Goal: Check status: Check status

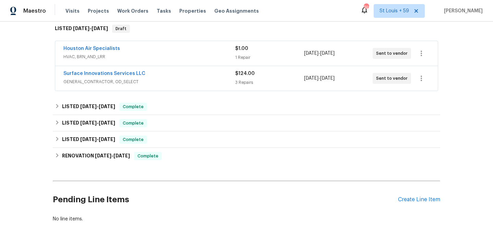
scroll to position [113, 0]
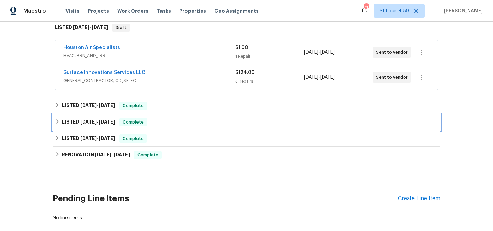
click at [95, 124] on span "[DATE]" at bounding box center [88, 122] width 16 height 5
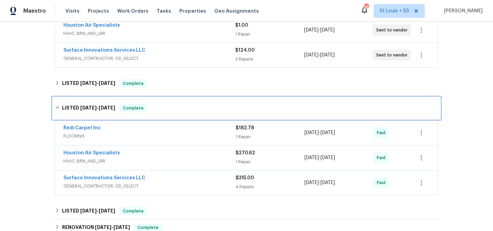
scroll to position [136, 0]
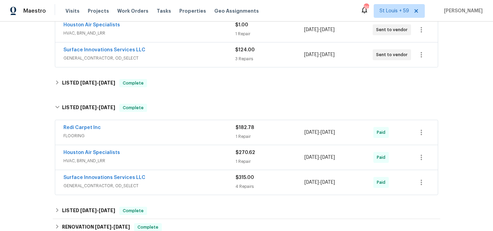
click at [168, 182] on div "Surface Innovations Services LLC" at bounding box center [149, 179] width 172 height 8
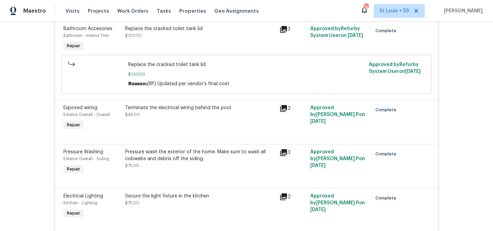
scroll to position [332, 0]
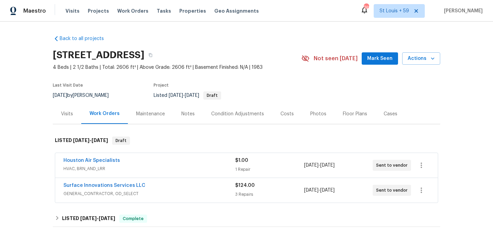
click at [149, 115] on div "Maintenance" at bounding box center [150, 114] width 29 height 7
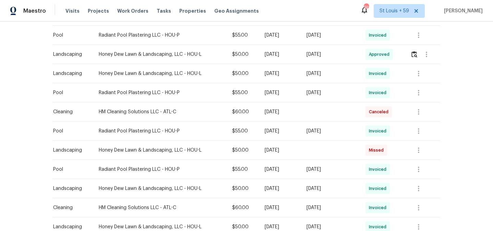
scroll to position [280, 0]
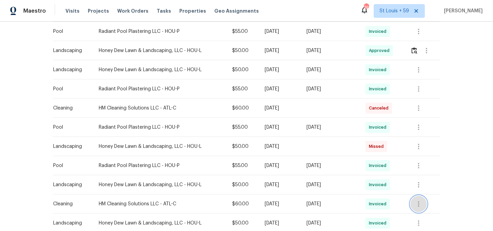
click at [419, 202] on icon "button" at bounding box center [418, 204] width 1 height 5
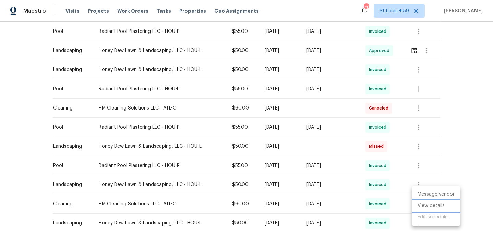
click at [433, 205] on li "View details" at bounding box center [436, 206] width 48 height 11
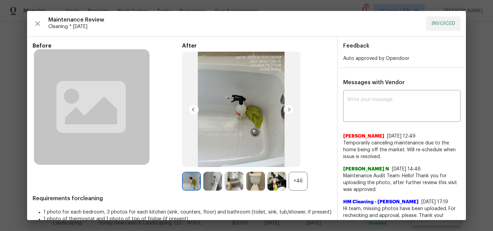
scroll to position [18, 0]
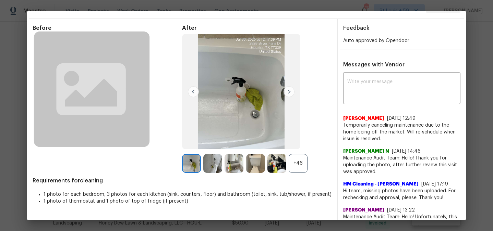
click at [293, 92] on img at bounding box center [289, 91] width 11 height 11
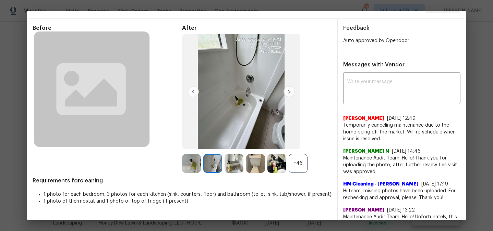
click at [293, 92] on img at bounding box center [289, 91] width 11 height 11
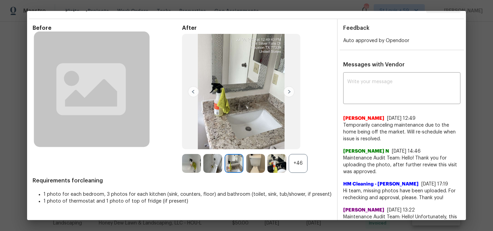
click at [296, 171] on div "+46" at bounding box center [298, 163] width 19 height 19
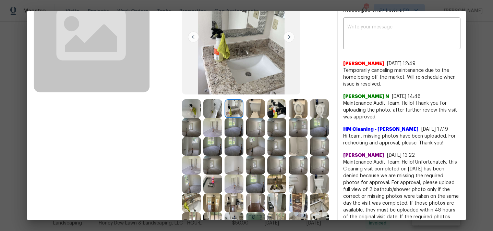
scroll to position [85, 0]
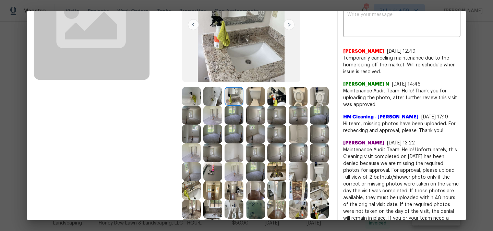
click at [300, 93] on img at bounding box center [298, 96] width 19 height 19
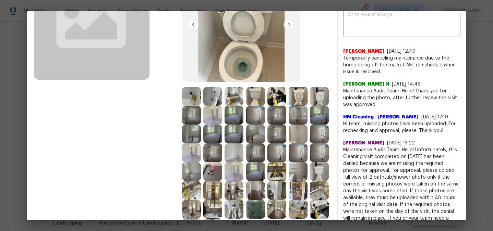
scroll to position [48, 0]
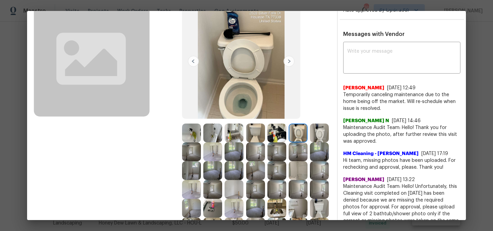
click at [316, 134] on img at bounding box center [319, 133] width 19 height 19
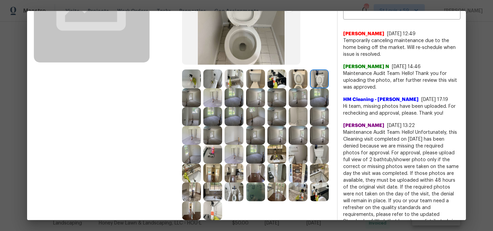
scroll to position [101, 0]
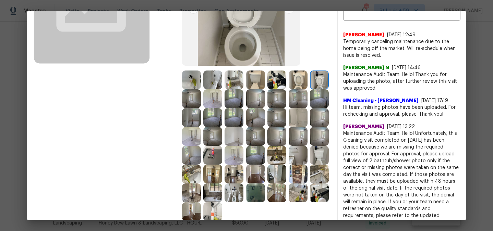
click at [231, 191] on img at bounding box center [234, 193] width 19 height 19
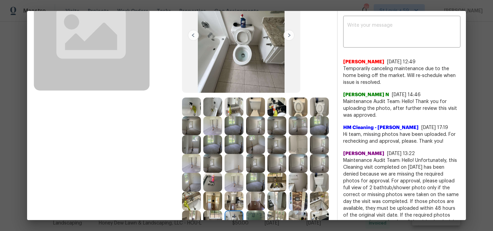
scroll to position [28, 0]
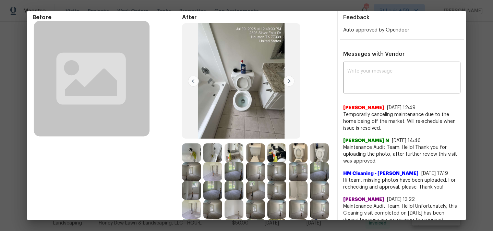
click at [243, 89] on img at bounding box center [241, 81] width 118 height 116
